Goal: Information Seeking & Learning: Understand process/instructions

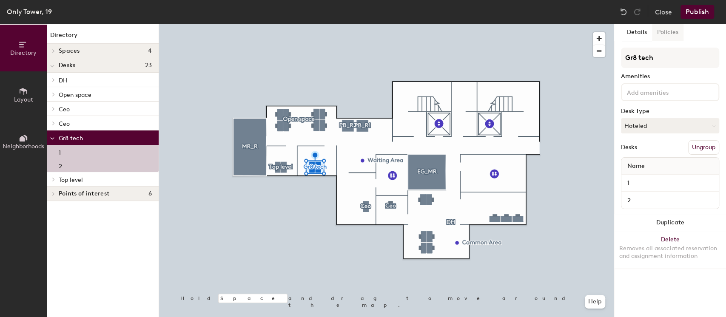
click at [671, 31] on button "Policies" at bounding box center [667, 32] width 31 height 17
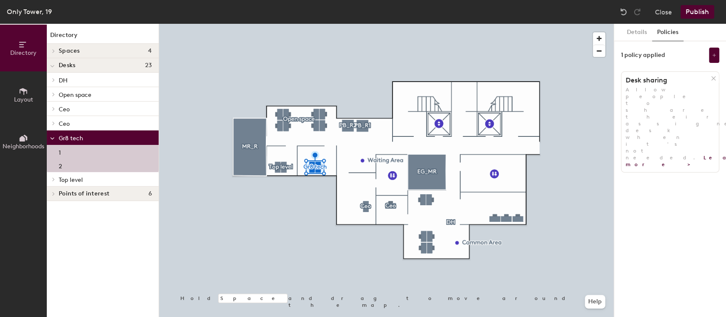
click at [652, 88] on span "Allow people to share their assigned desk when it's not needed. Learn more >" at bounding box center [694, 127] width 137 height 81
click at [694, 155] on link "Learn more >" at bounding box center [694, 161] width 137 height 13
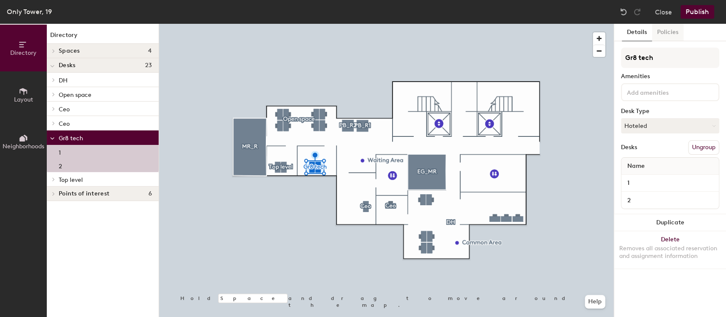
click at [670, 34] on button "Policies" at bounding box center [667, 32] width 31 height 17
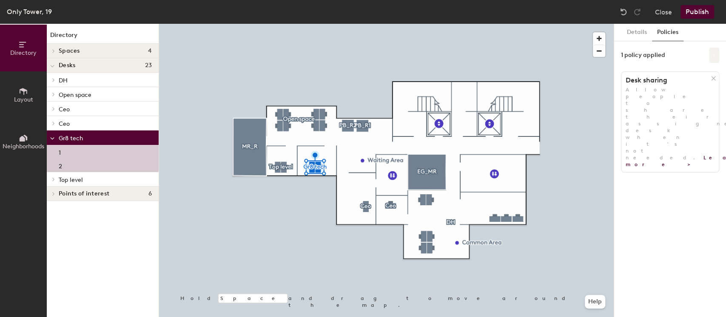
click at [716, 55] on button at bounding box center [714, 55] width 10 height 15
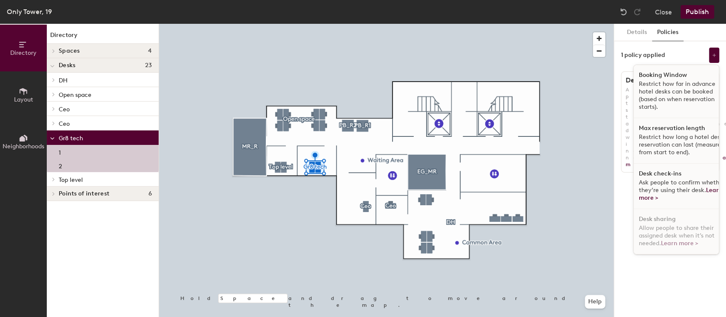
scroll to position [7, 0]
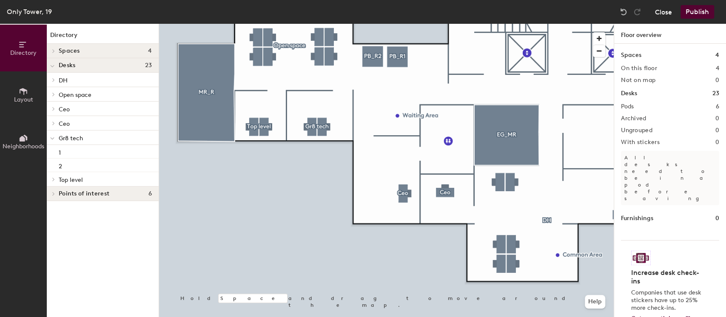
click at [670, 14] on button "Close" at bounding box center [663, 12] width 17 height 14
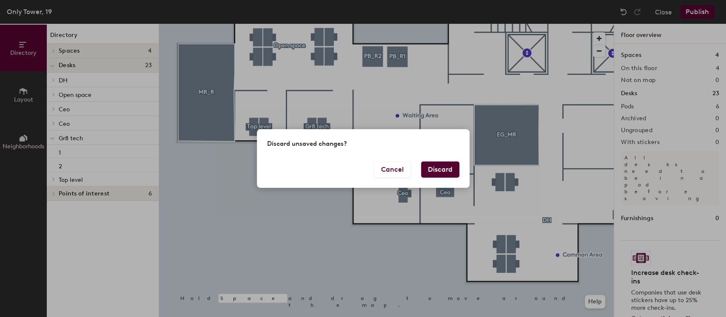
click at [427, 168] on button "Discard" at bounding box center [440, 170] width 38 height 16
